Goal: Task Accomplishment & Management: Manage account settings

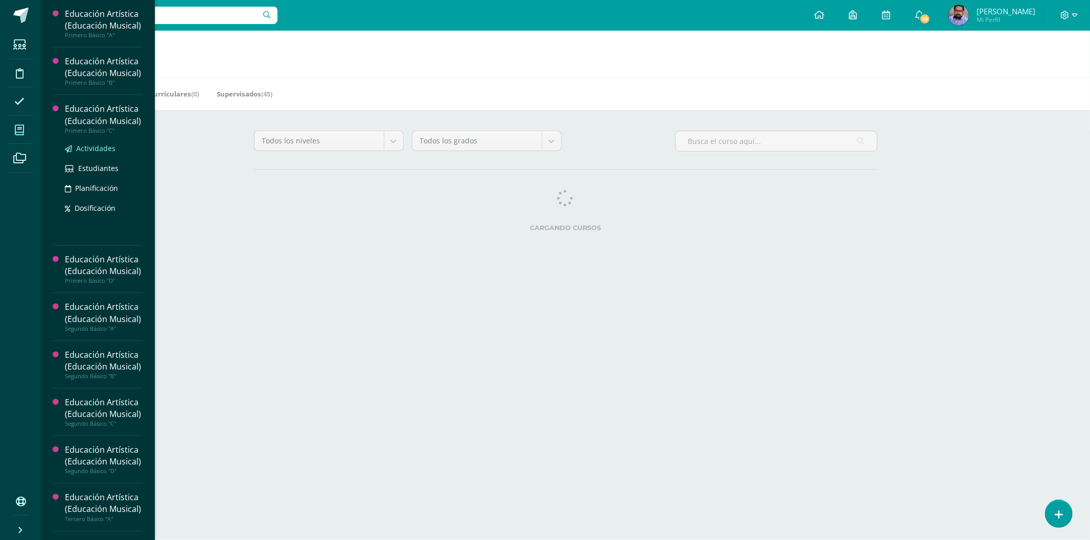
click at [94, 153] on span "Actividades" at bounding box center [95, 149] width 39 height 10
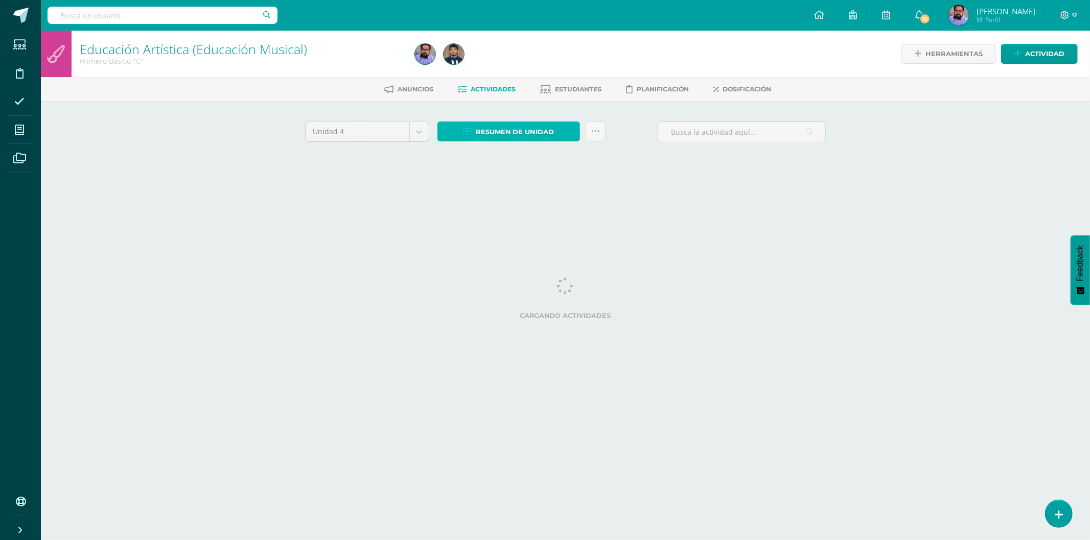
click at [488, 128] on span "Resumen de unidad" at bounding box center [515, 132] width 79 height 19
click at [501, 65] on link "Descargar como HTML" at bounding box center [509, 64] width 109 height 16
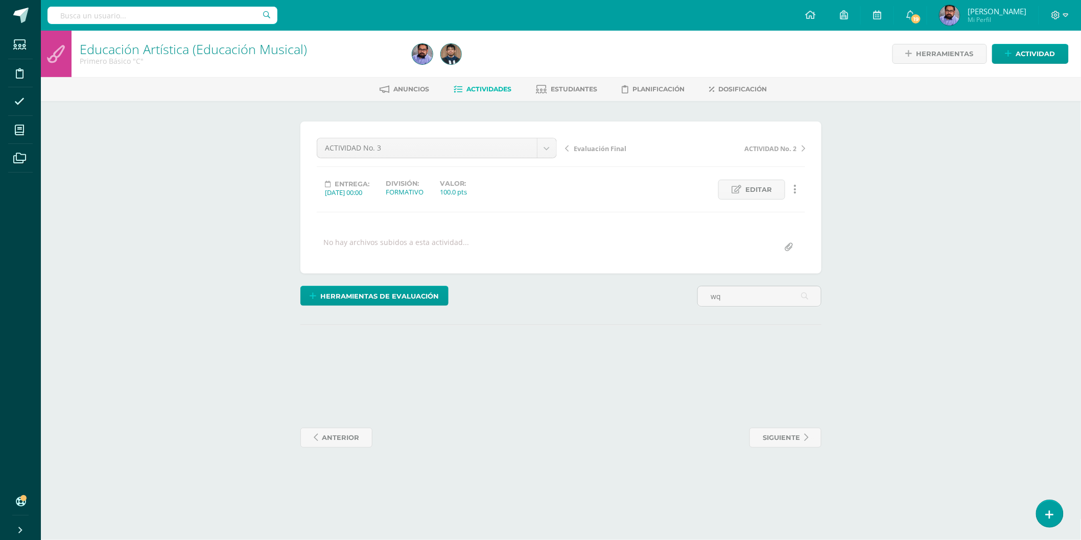
scroll to position [1, 0]
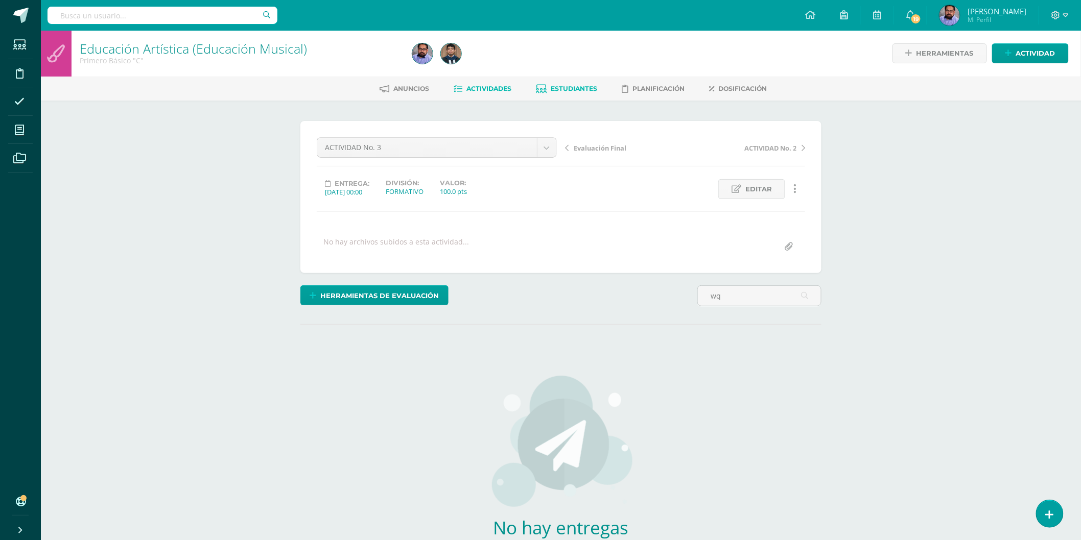
type input "wq"
click at [556, 88] on span "Estudiantes" at bounding box center [574, 89] width 46 height 8
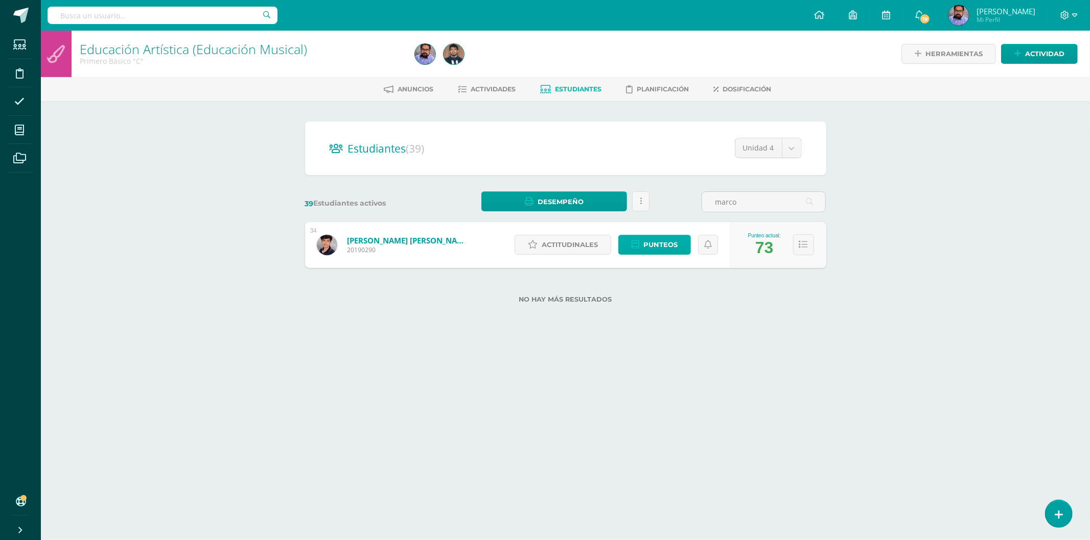
type input "marco"
click at [648, 241] on span "Punteos" at bounding box center [660, 244] width 34 height 19
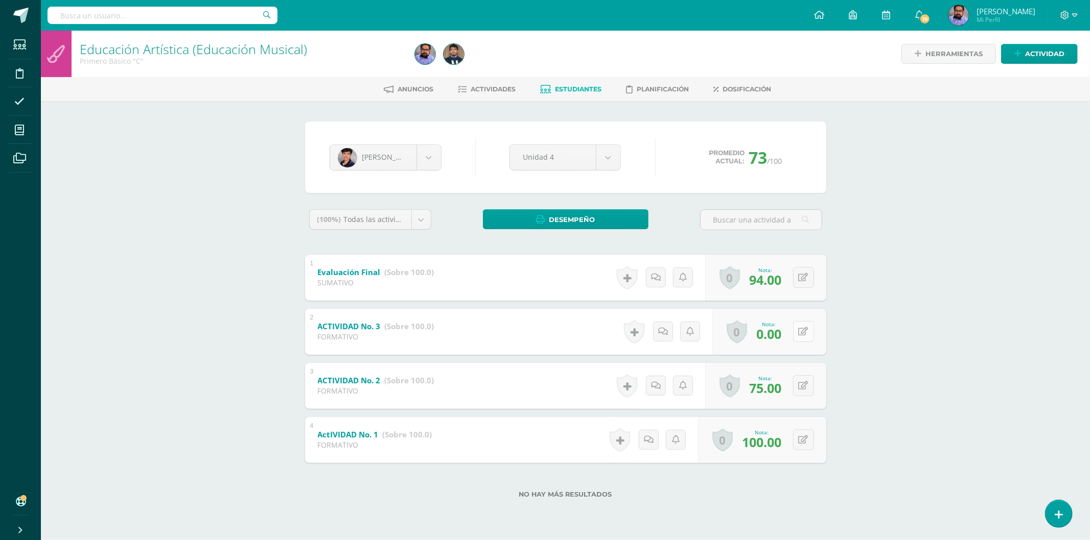
click at [798, 327] on div "0 Logros Logros obtenidos Aún no hay logros agregados Nota: 0.00" at bounding box center [769, 332] width 114 height 46
click at [820, 339] on button at bounding box center [809, 331] width 21 height 21
type input "87"
click at [775, 327] on link at bounding box center [783, 335] width 20 height 20
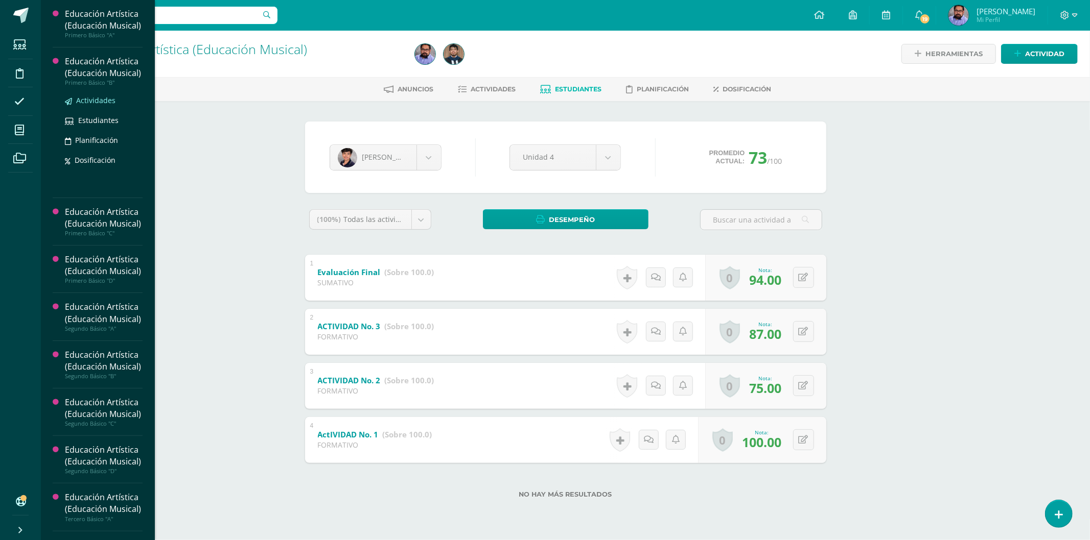
click at [101, 105] on span "Actividades" at bounding box center [95, 101] width 39 height 10
